Goal: Information Seeking & Learning: Learn about a topic

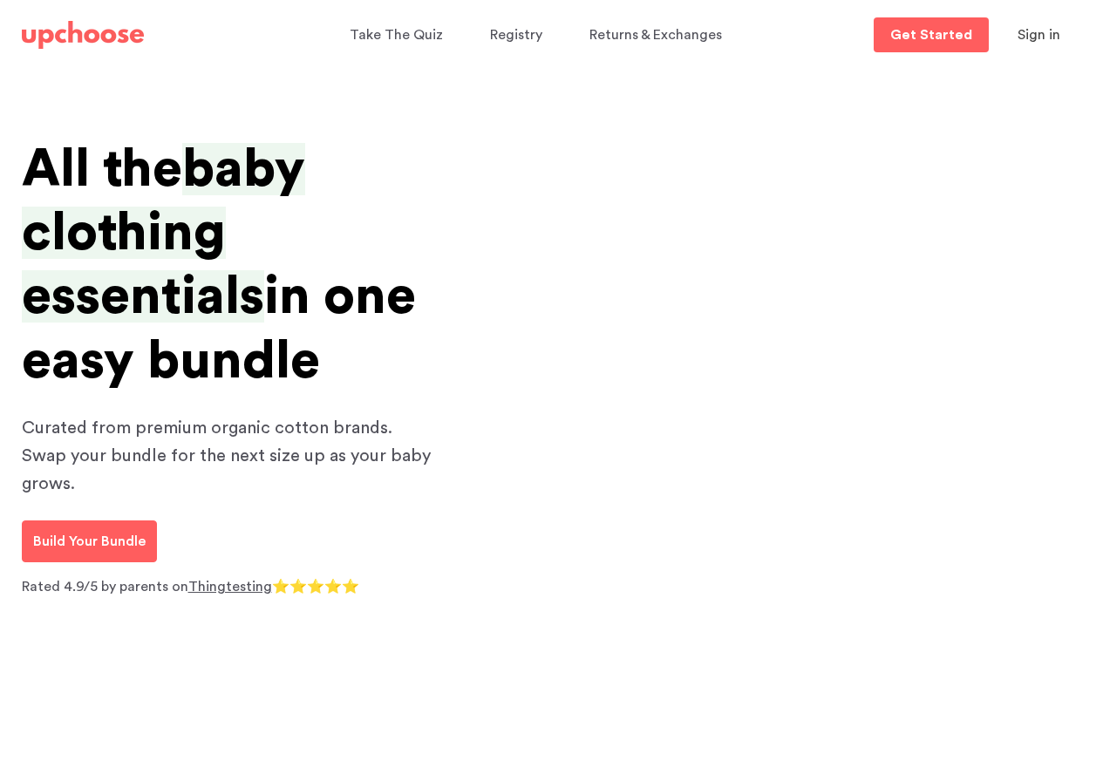
click at [535, 92] on section "All the baby clothing essentials in one easy bundle Curated from premium organi…" at bounding box center [551, 649] width 1103 height 1117
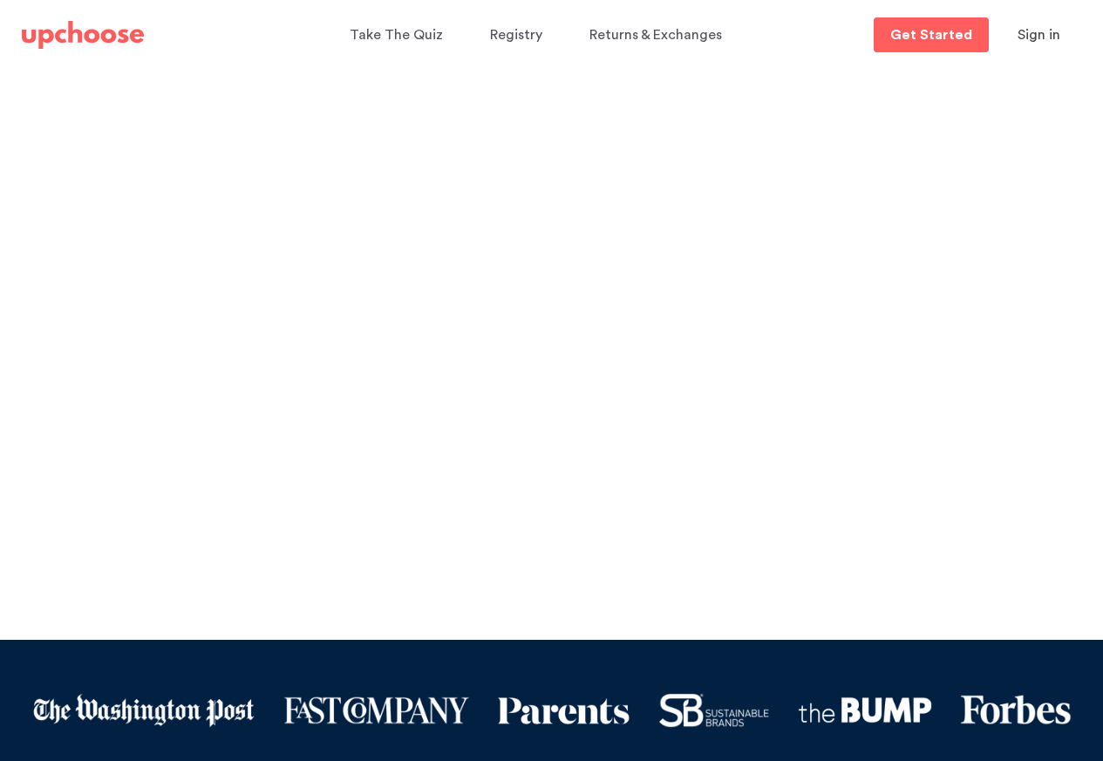
scroll to position [628, 0]
